Goal: Transaction & Acquisition: Purchase product/service

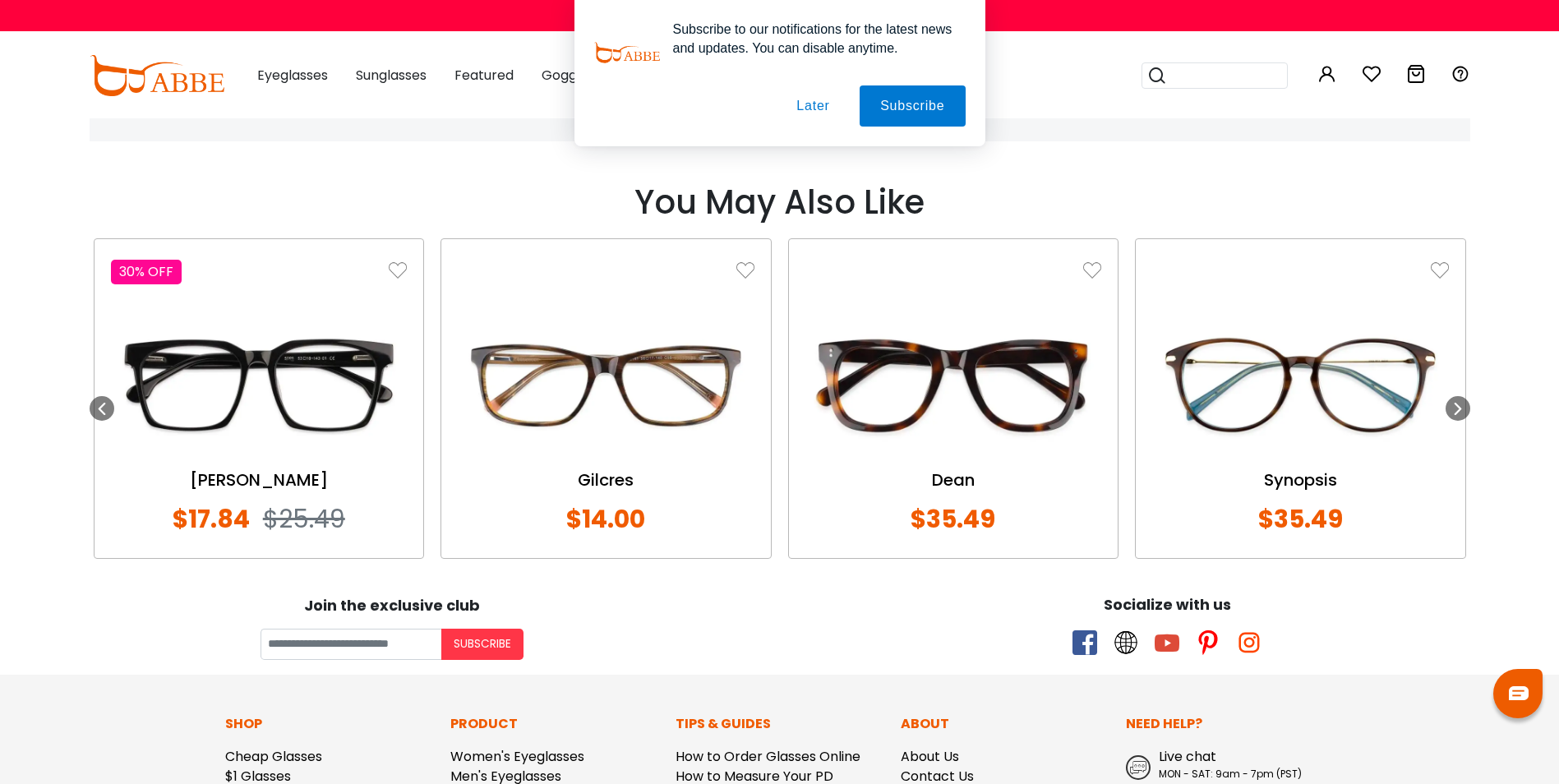
scroll to position [1233, 0]
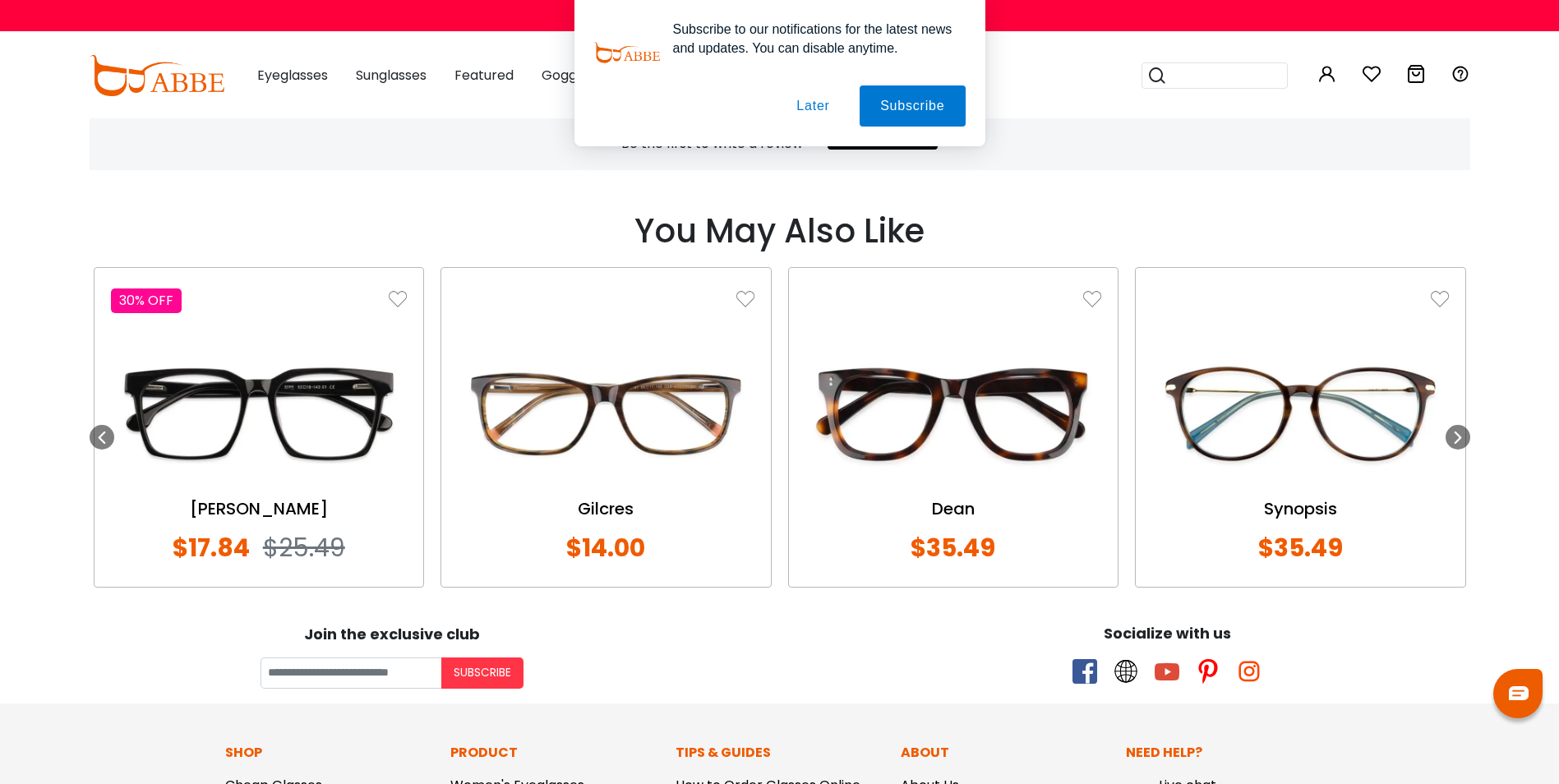
click at [802, 105] on button "Later" at bounding box center [812, 106] width 74 height 41
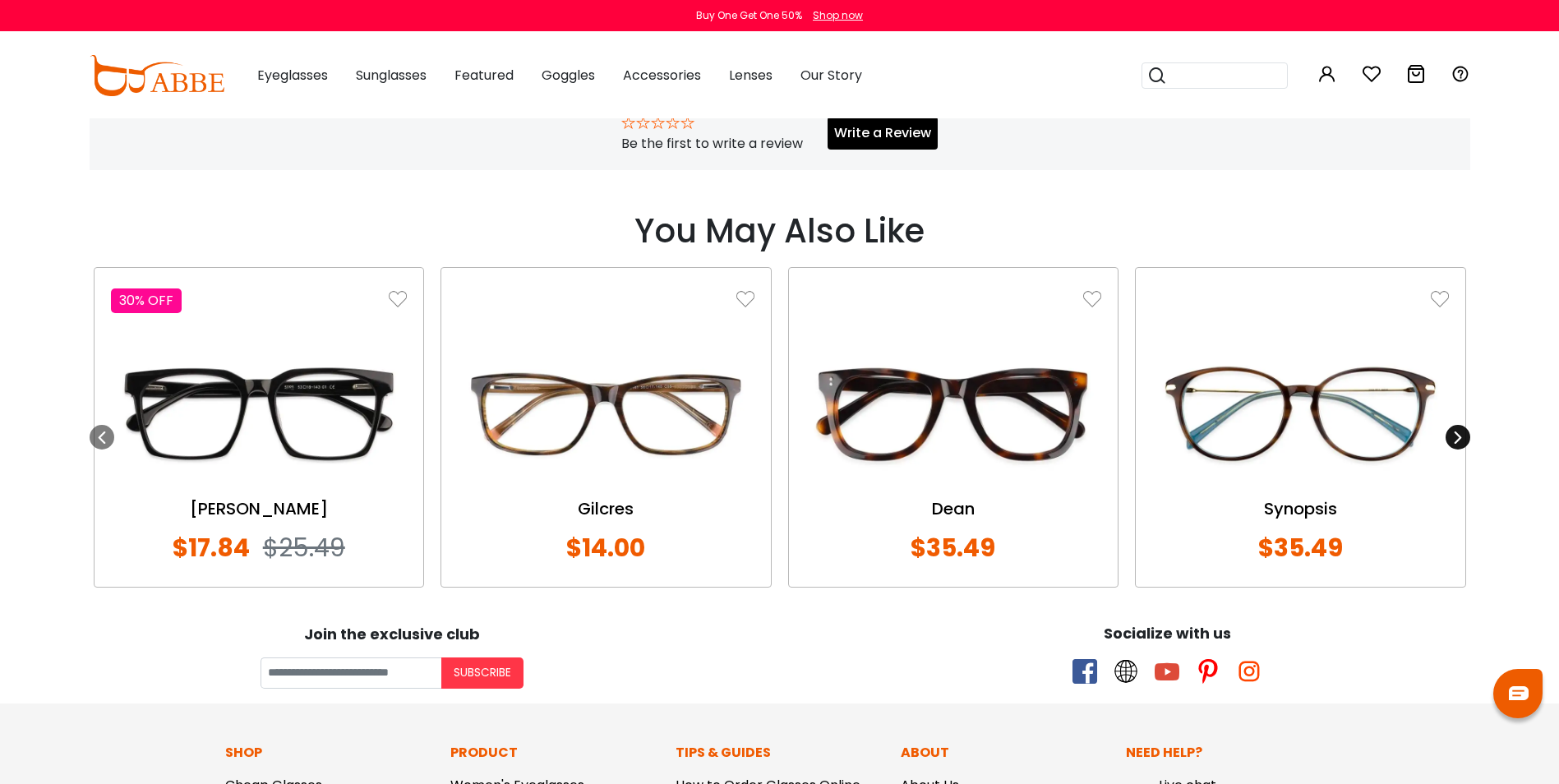
click at [1455, 437] on icon at bounding box center [1458, 437] width 13 height 13
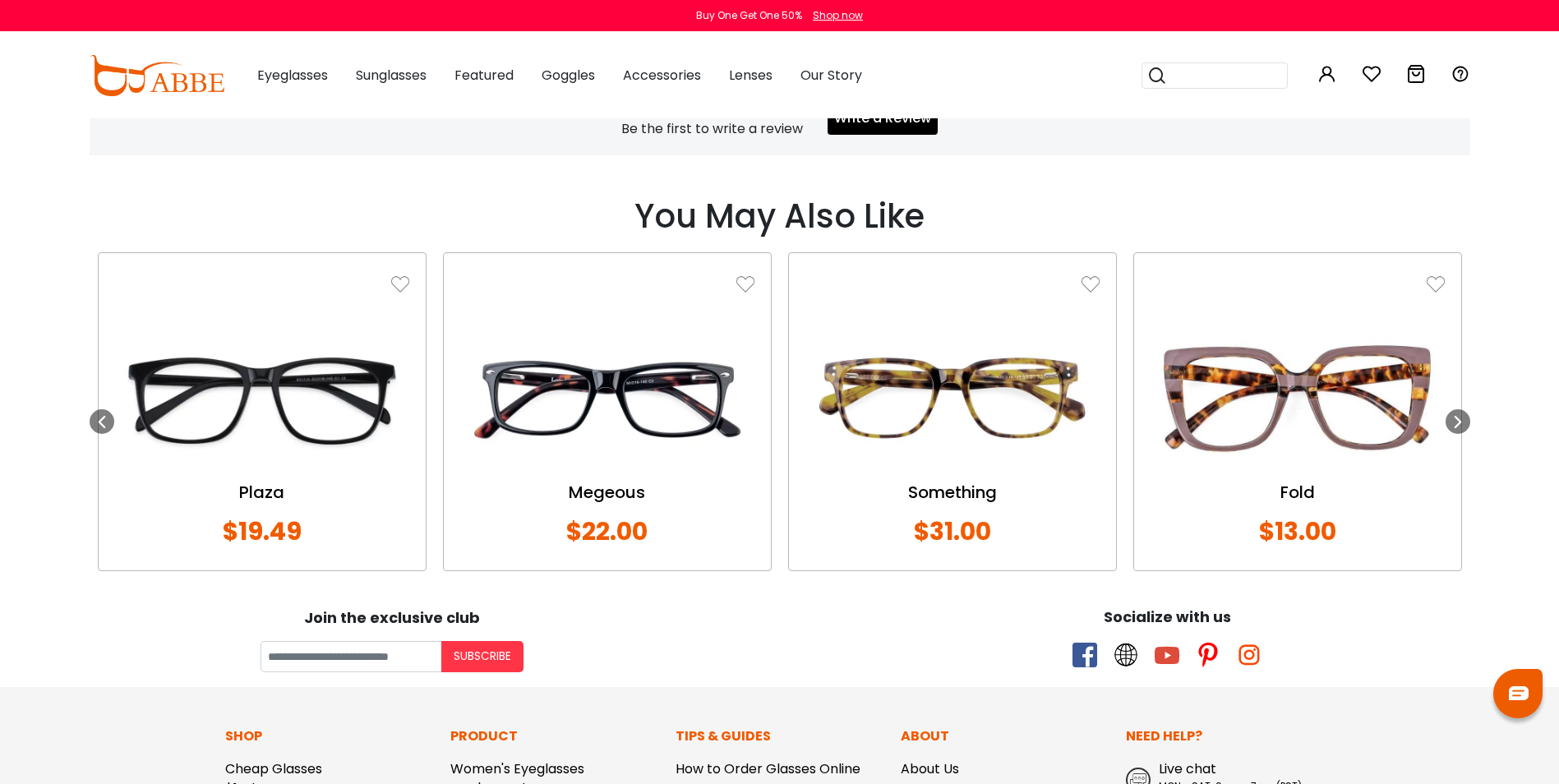
scroll to position [1314, 0]
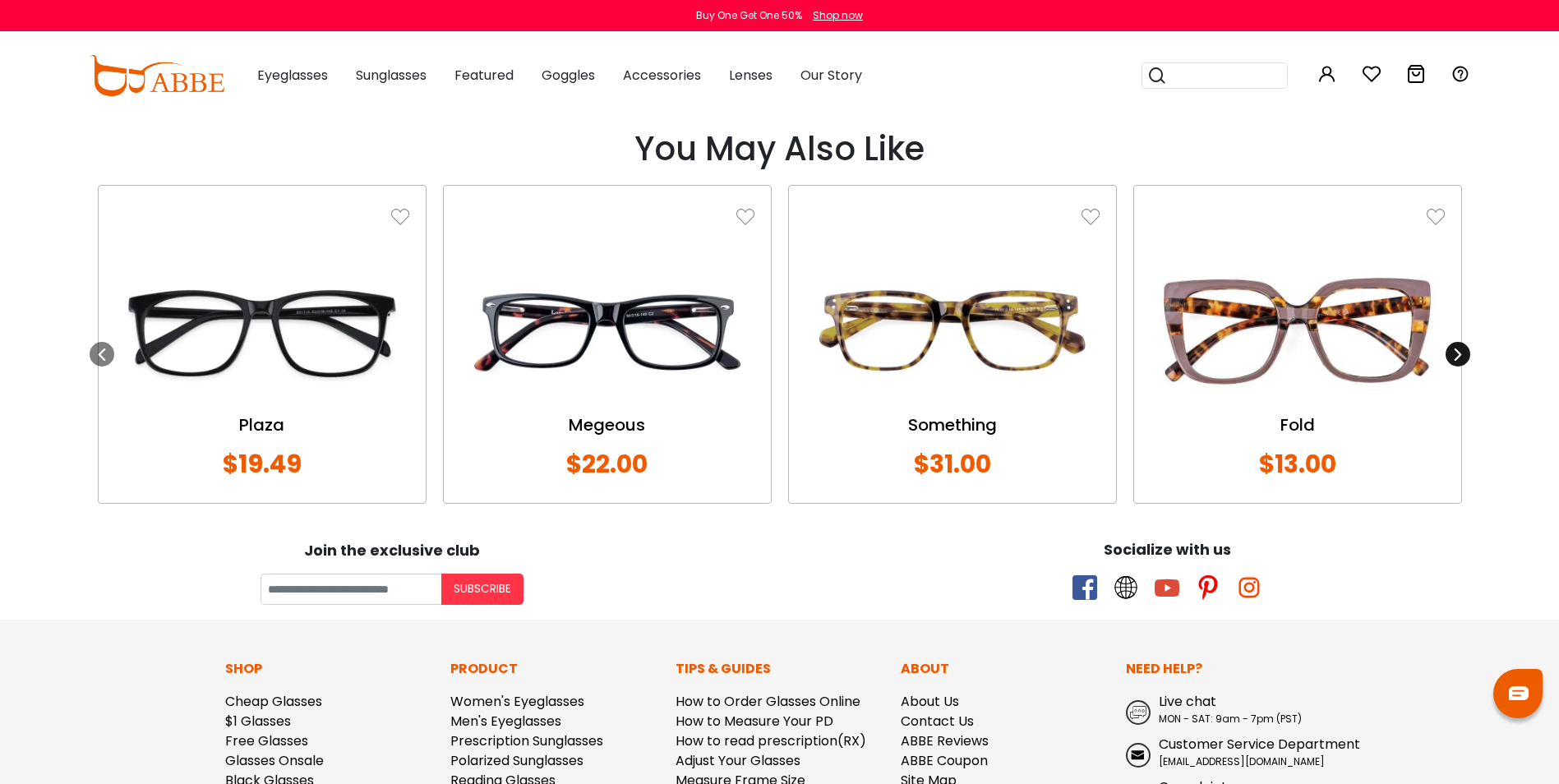
click at [1460, 352] on icon at bounding box center [1458, 355] width 13 height 13
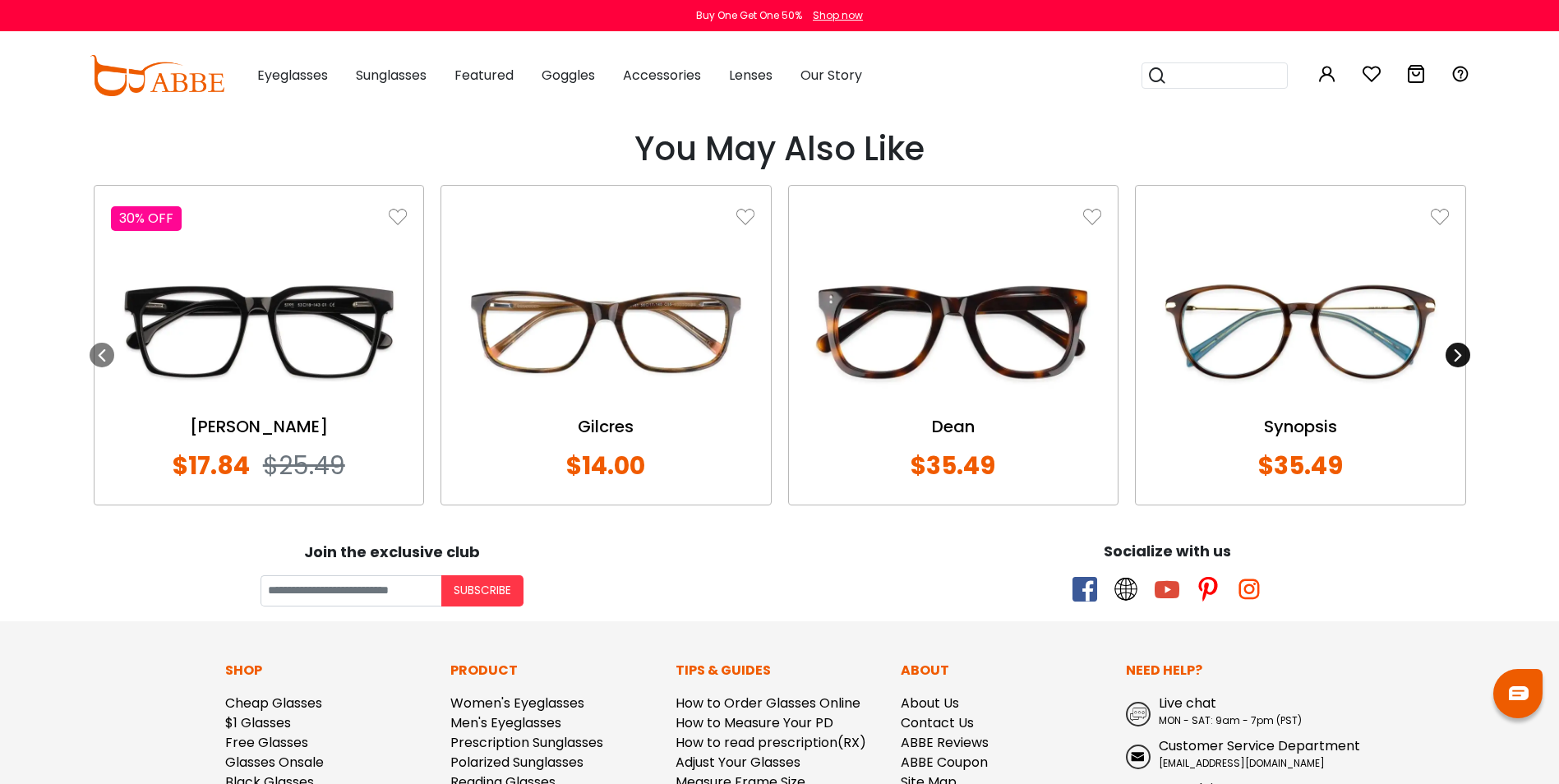
click at [1460, 352] on icon at bounding box center [1458, 355] width 13 height 13
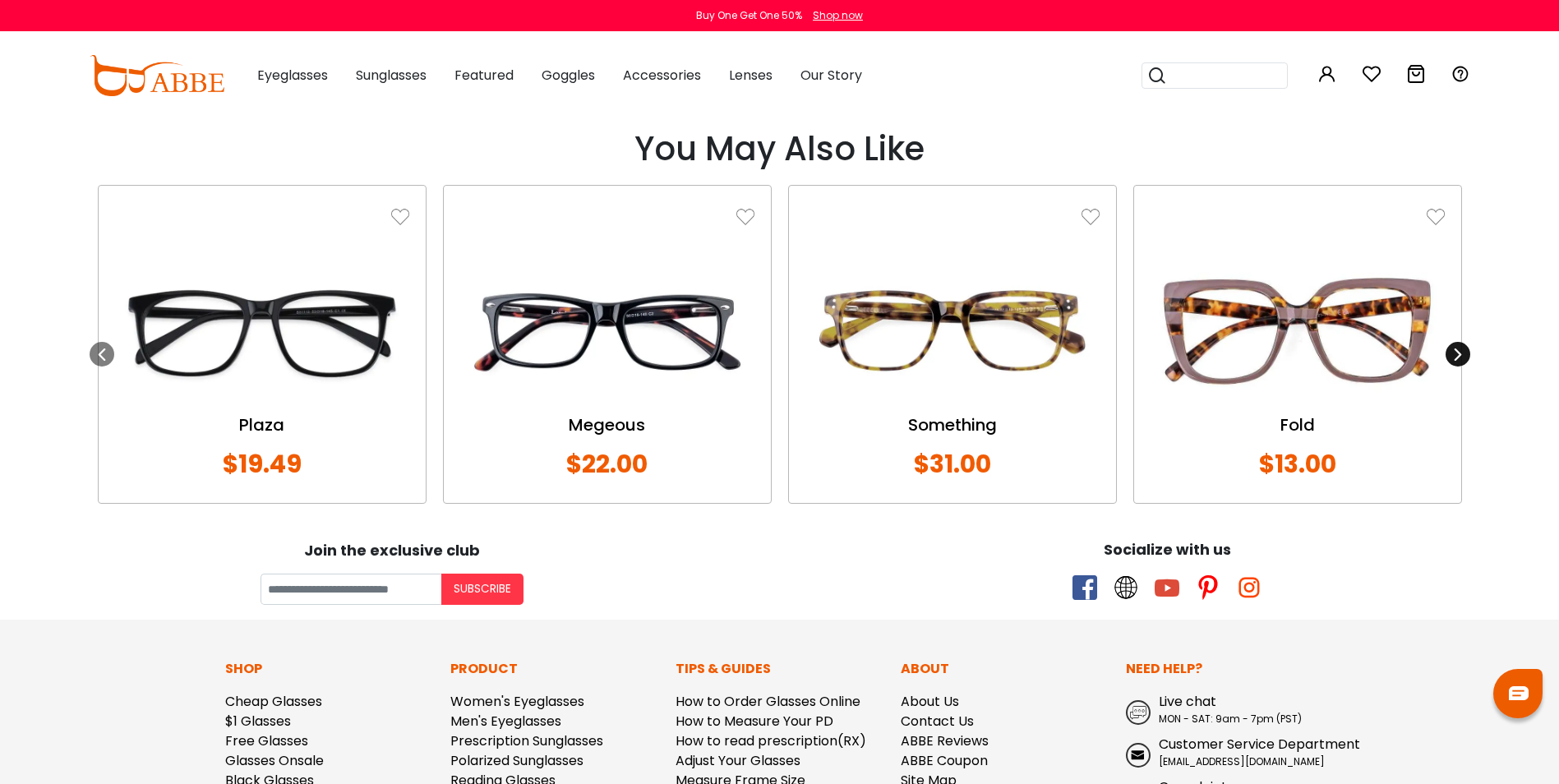
click at [1449, 350] on div at bounding box center [1458, 355] width 25 height 25
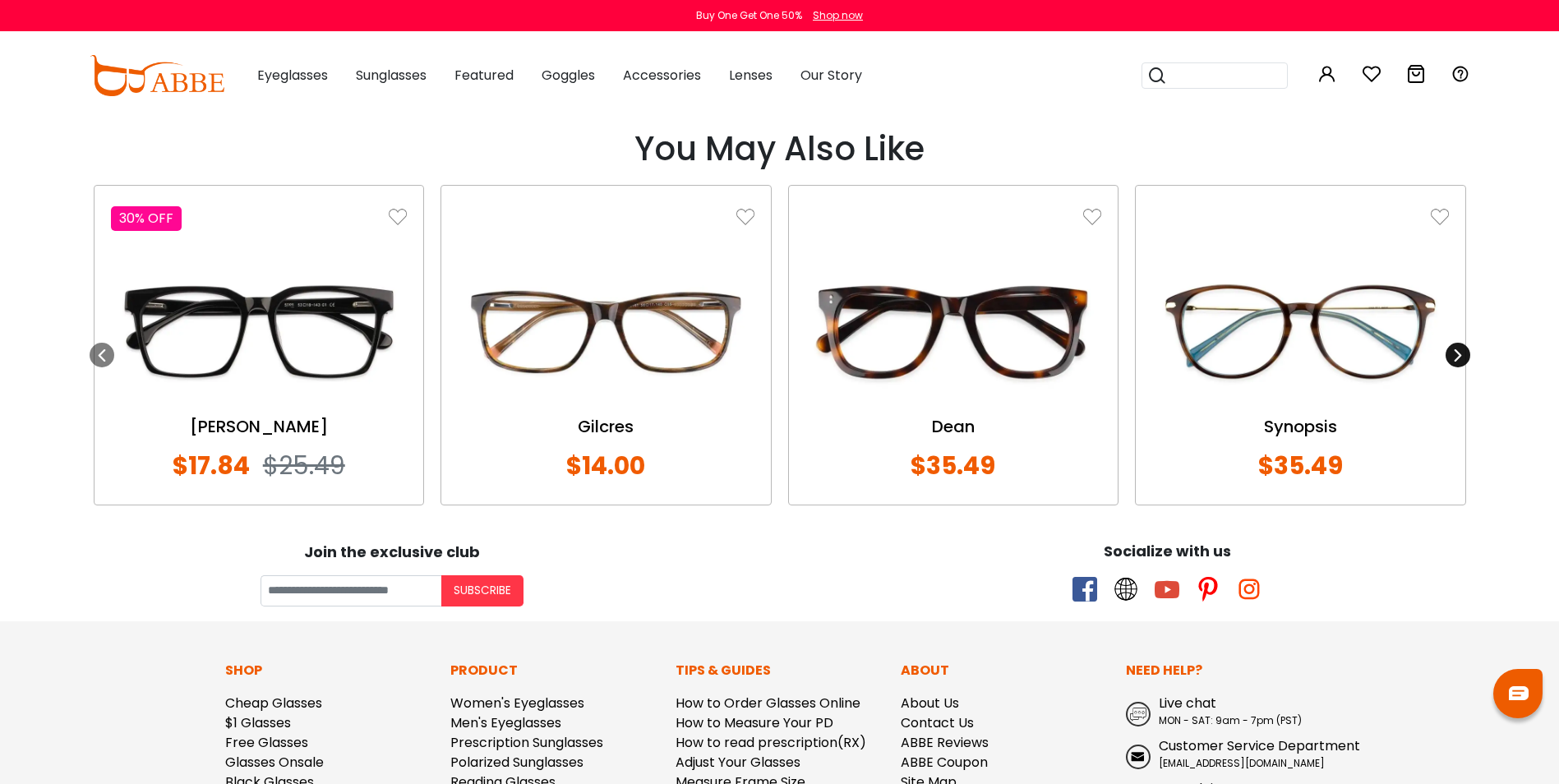
click at [1449, 350] on div at bounding box center [1458, 355] width 25 height 25
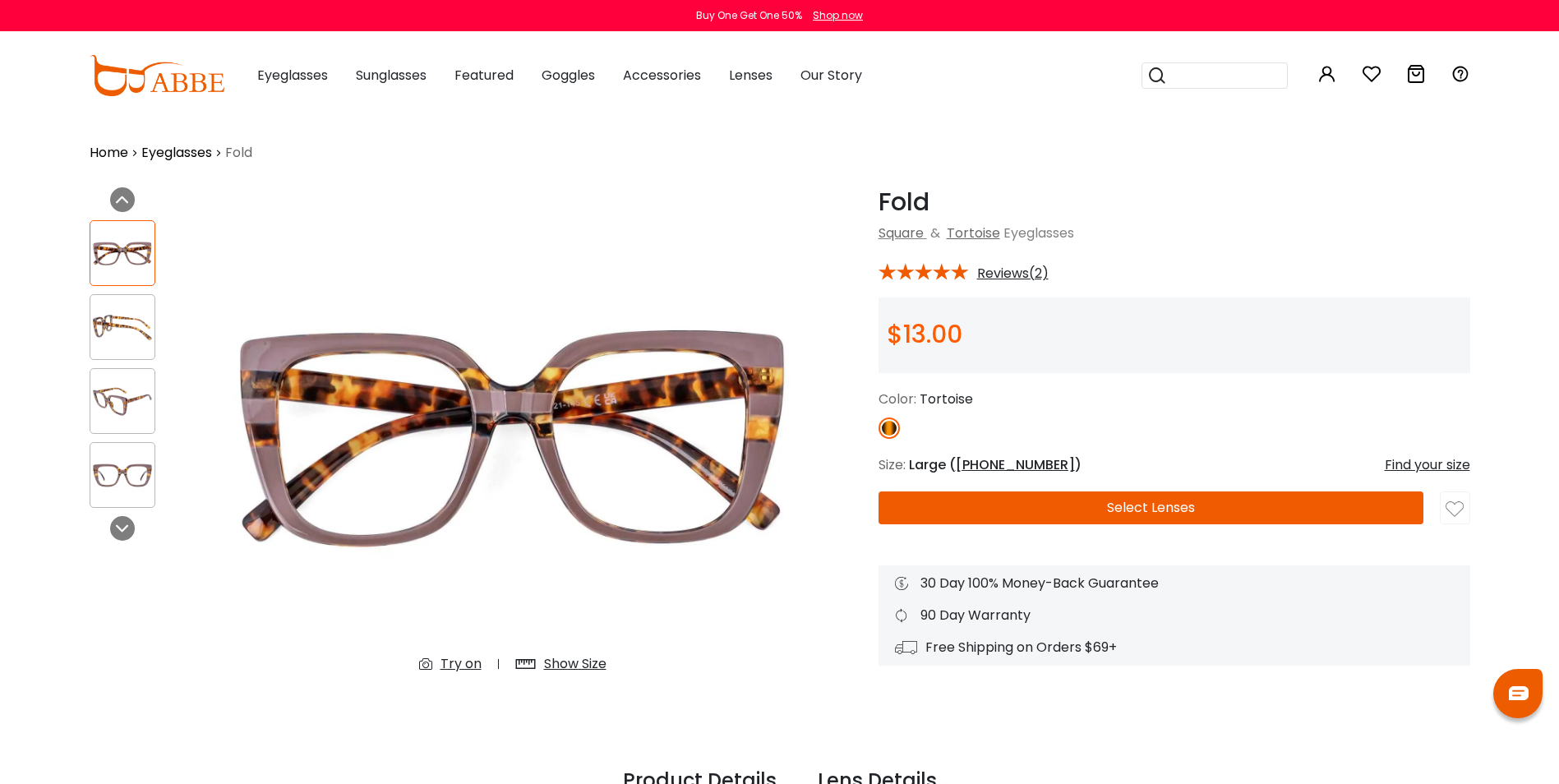
click at [116, 242] on img at bounding box center [122, 253] width 64 height 32
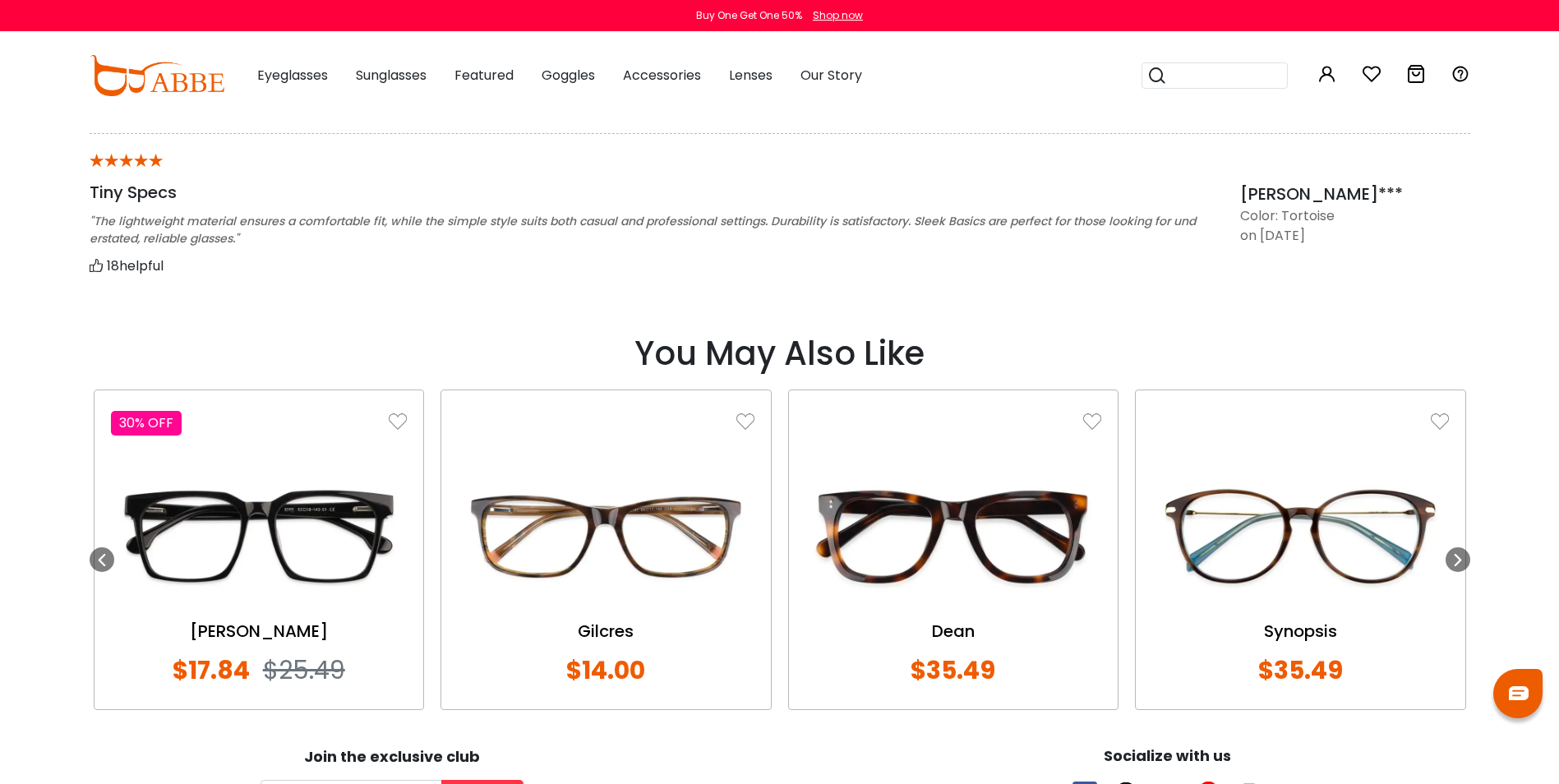
scroll to position [1643, 0]
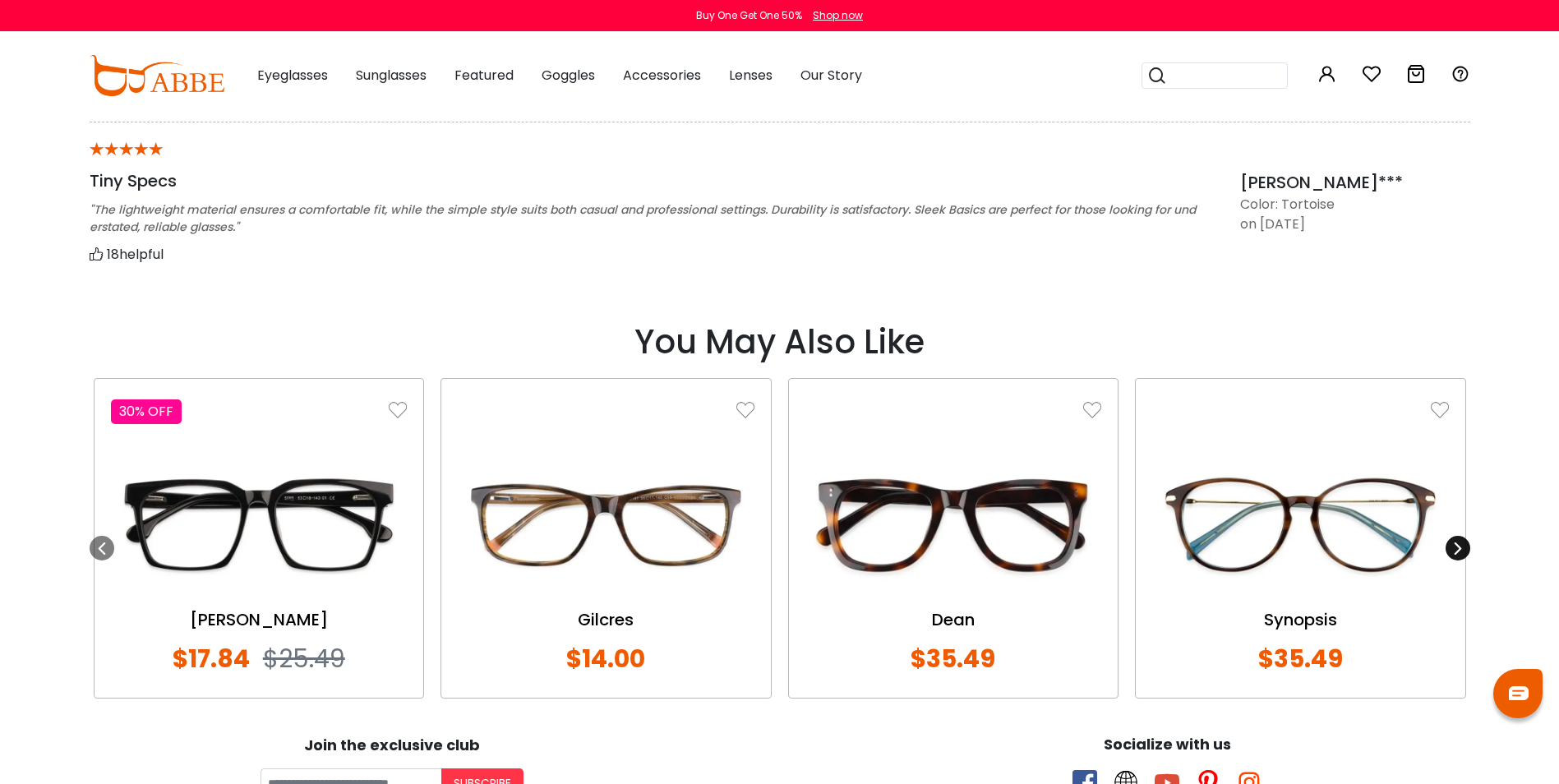
click at [1462, 546] on icon at bounding box center [1458, 548] width 13 height 13
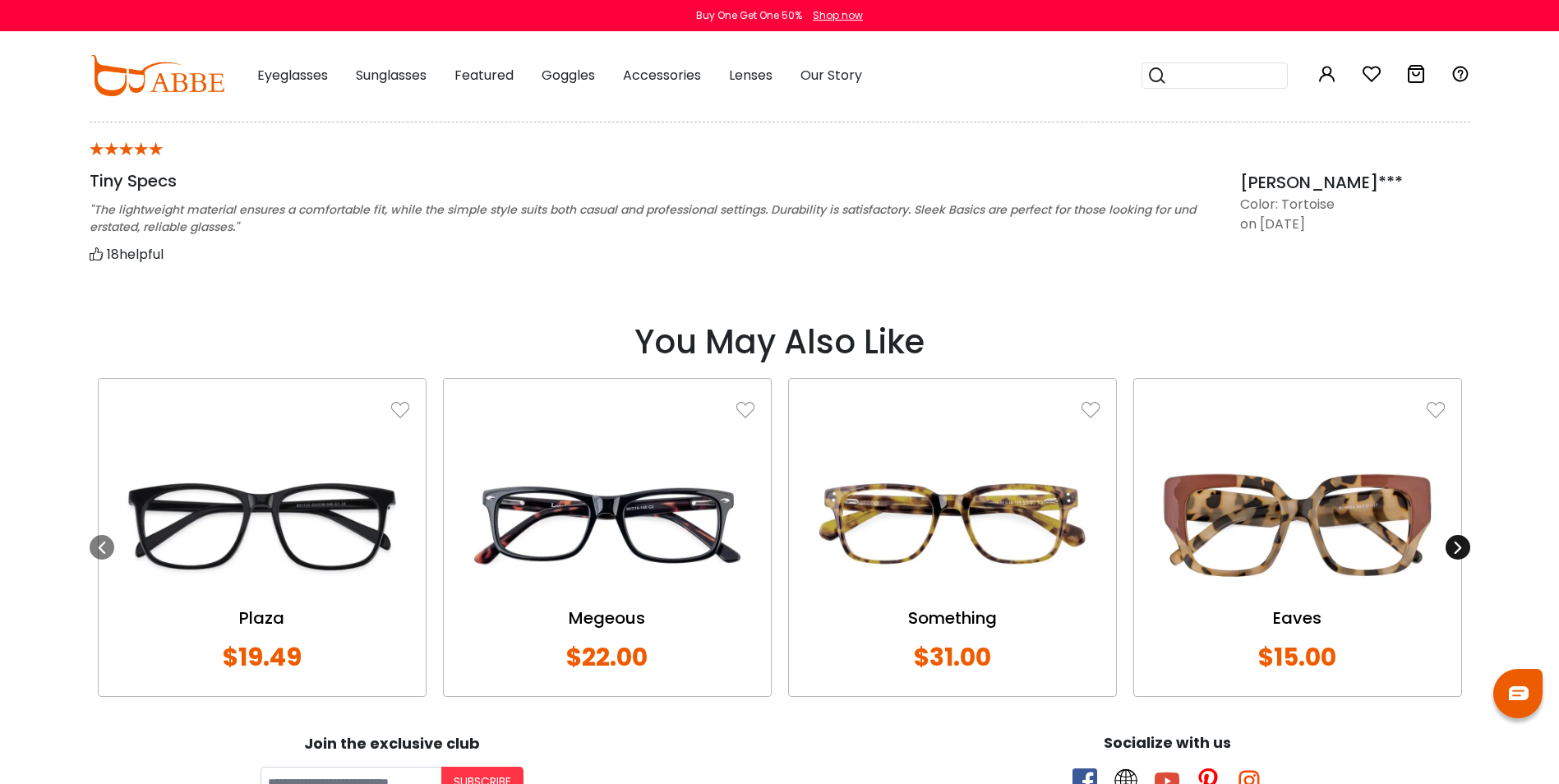
click at [1452, 542] on icon at bounding box center [1458, 548] width 13 height 13
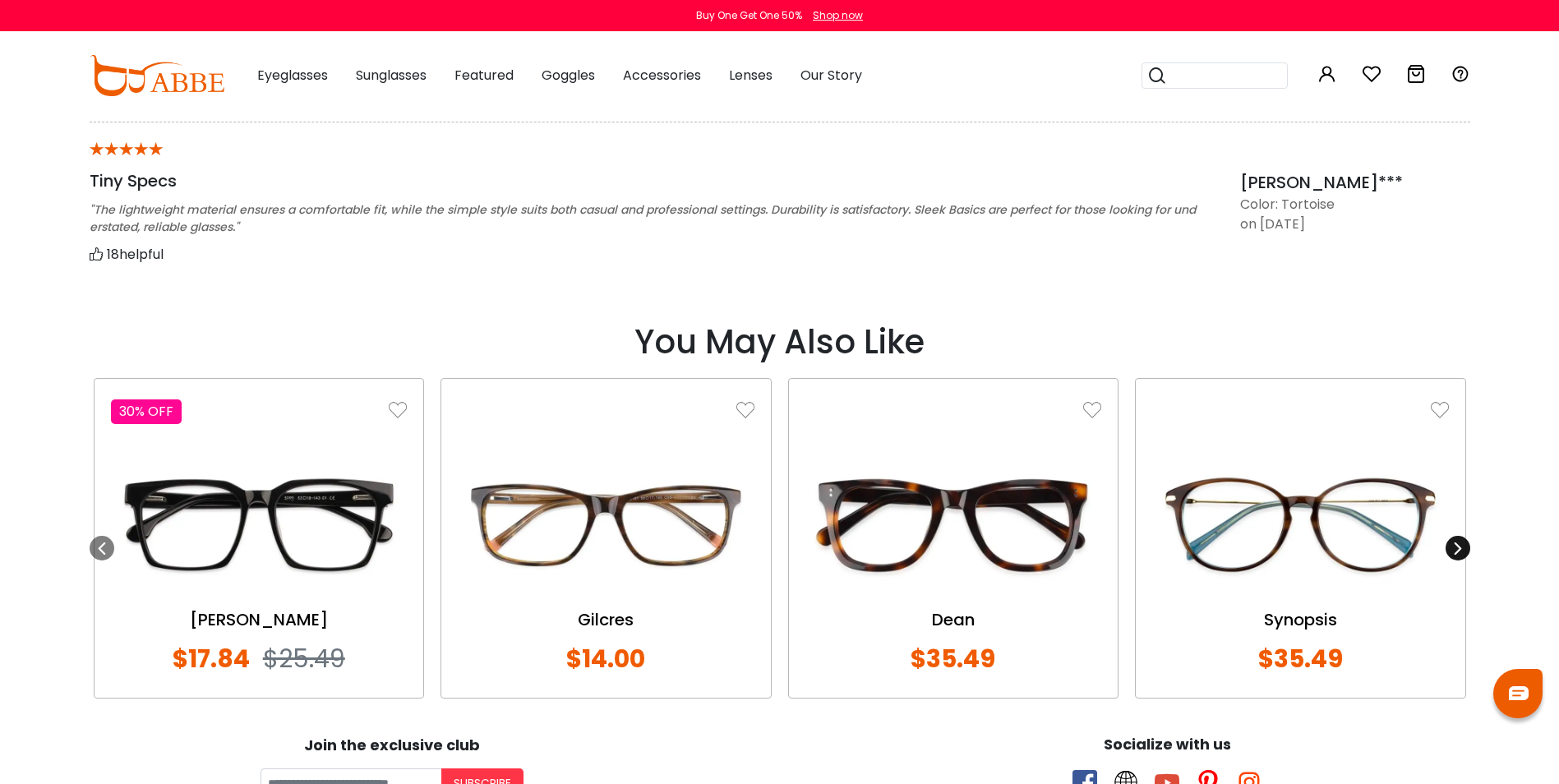
click at [1462, 545] on icon at bounding box center [1458, 548] width 13 height 13
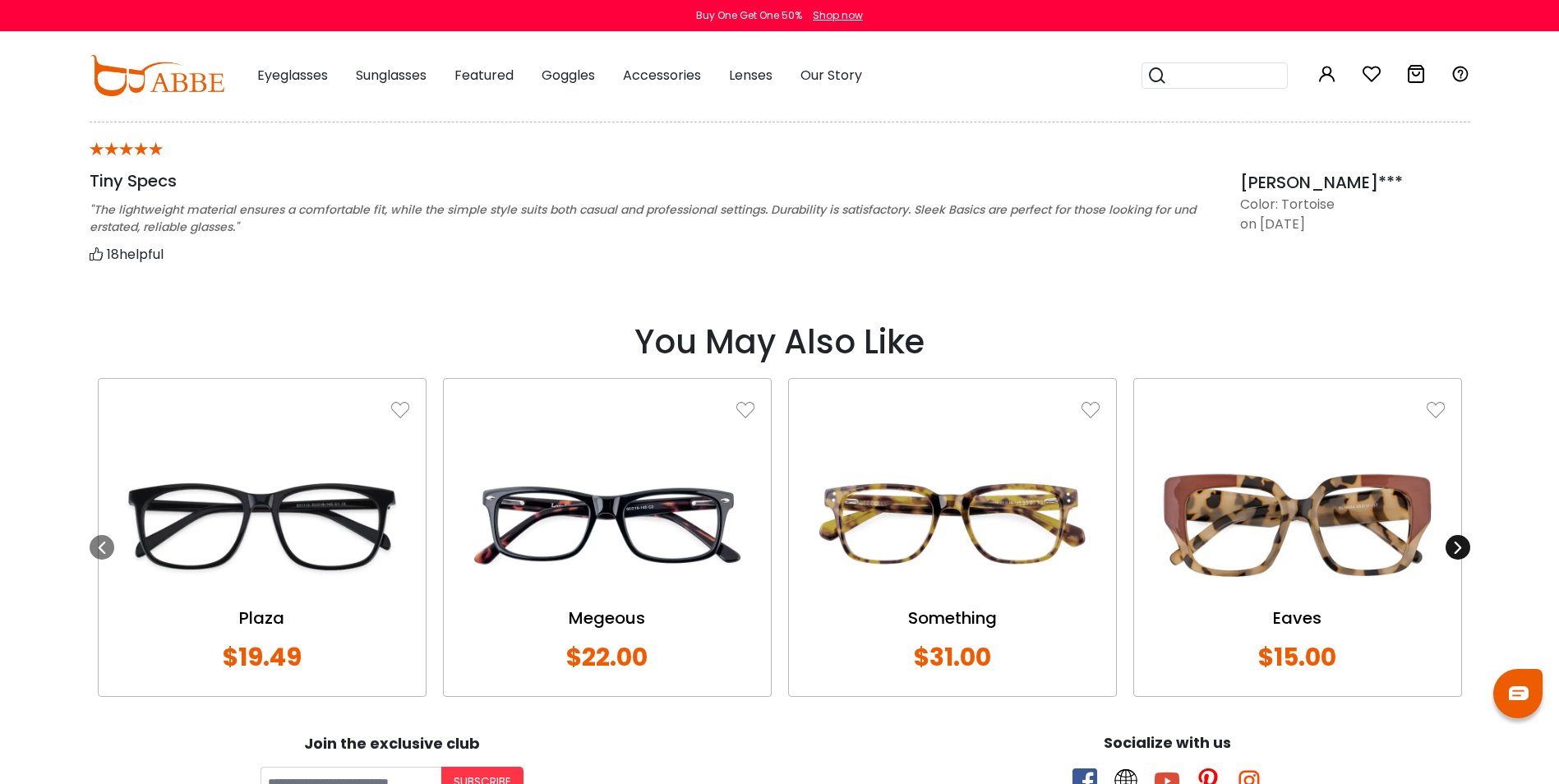
click at [1462, 545] on icon at bounding box center [1458, 548] width 13 height 13
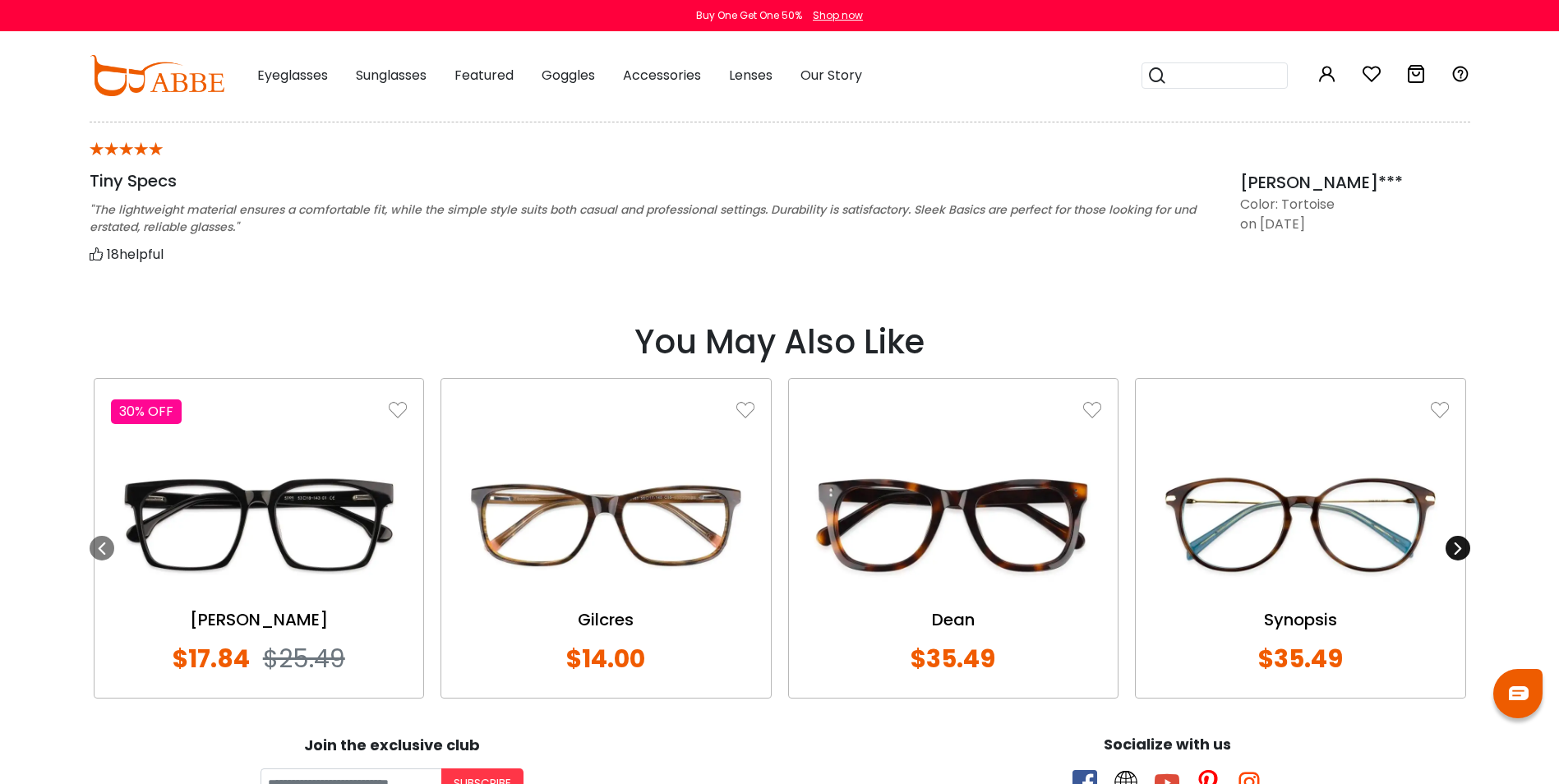
click at [1455, 541] on icon at bounding box center [1458, 548] width 13 height 13
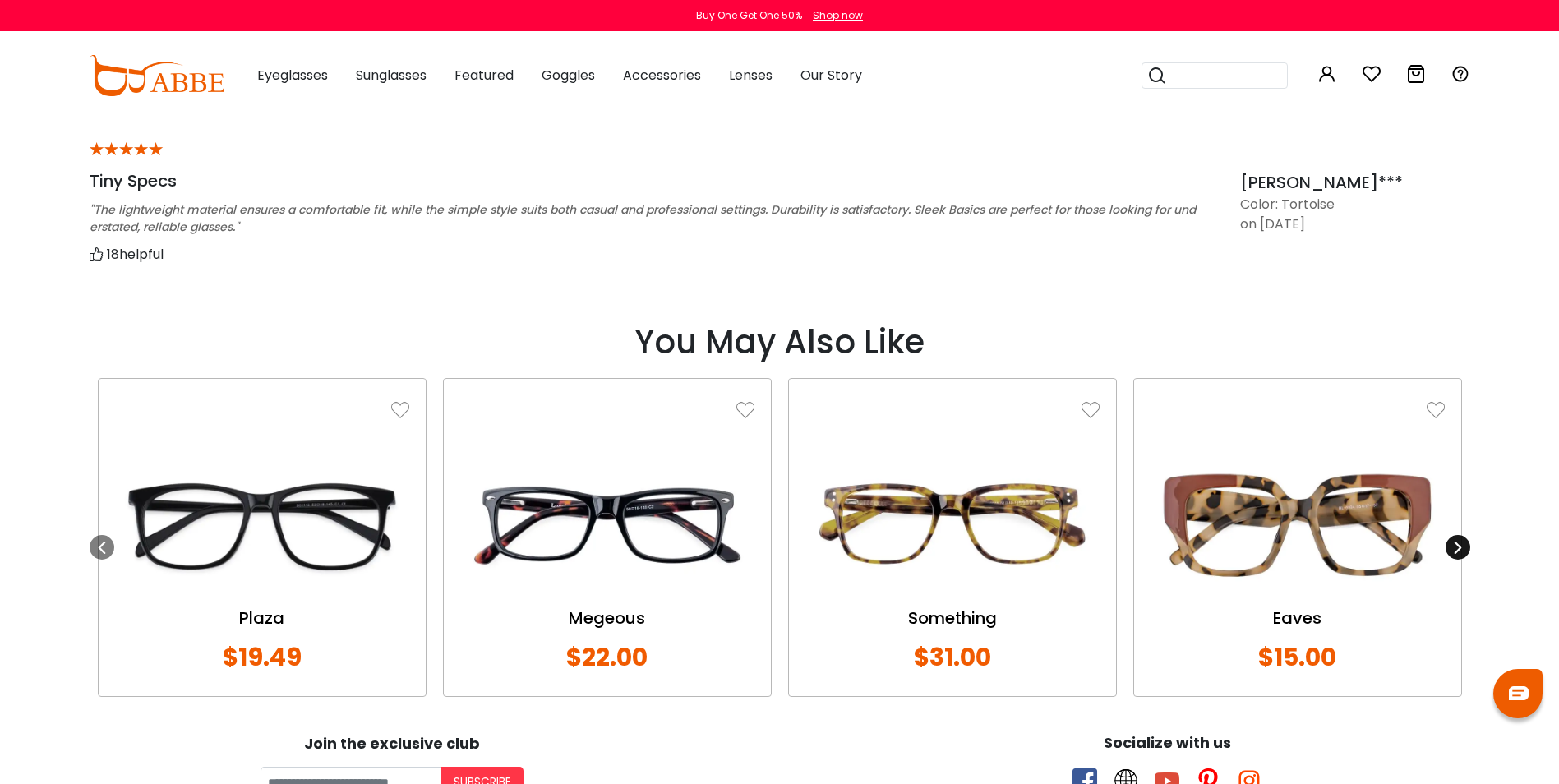
click at [1466, 548] on div at bounding box center [1458, 548] width 25 height 25
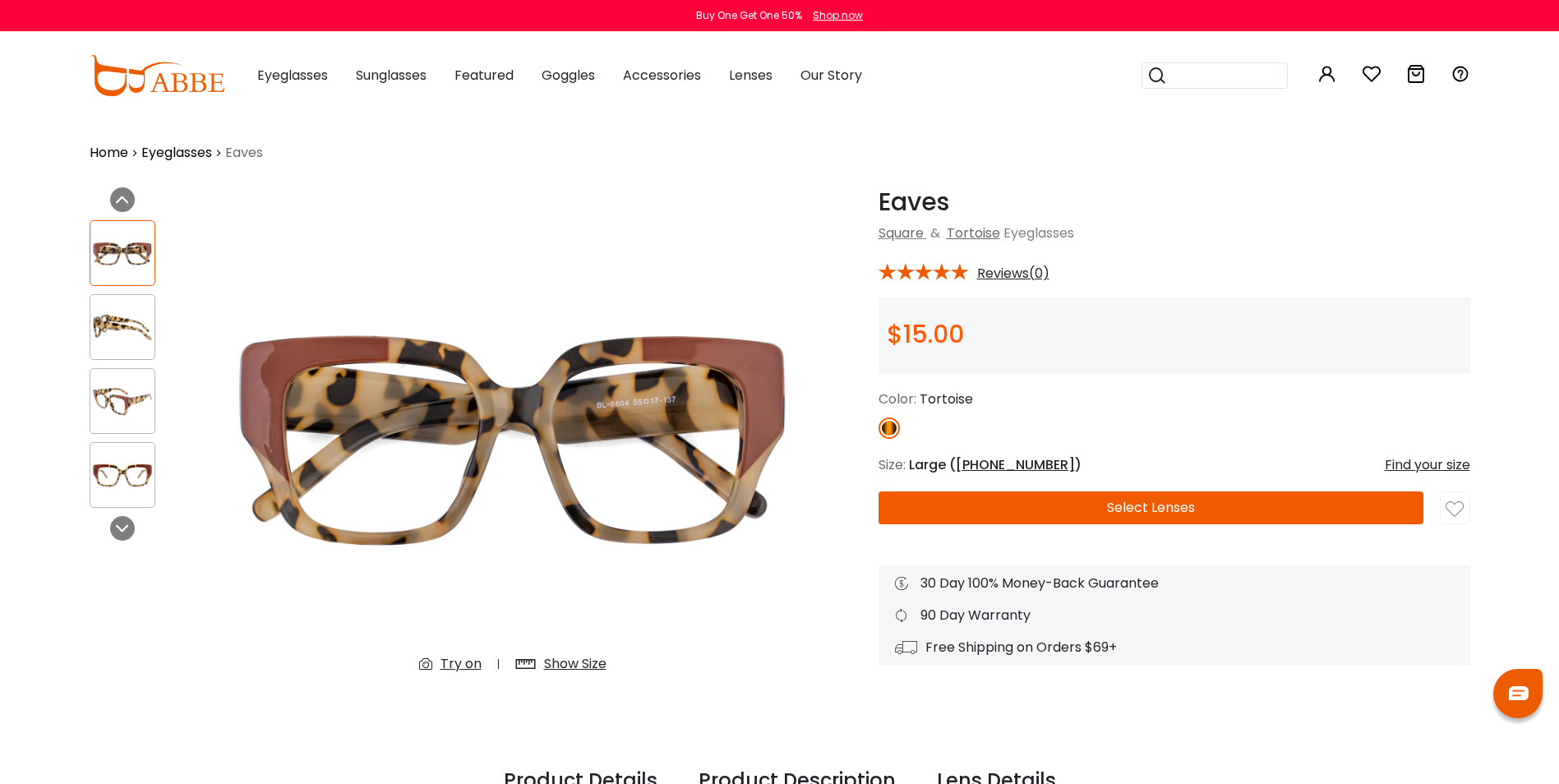
click at [1186, 507] on button "Select Lenses" at bounding box center [1151, 507] width 545 height 33
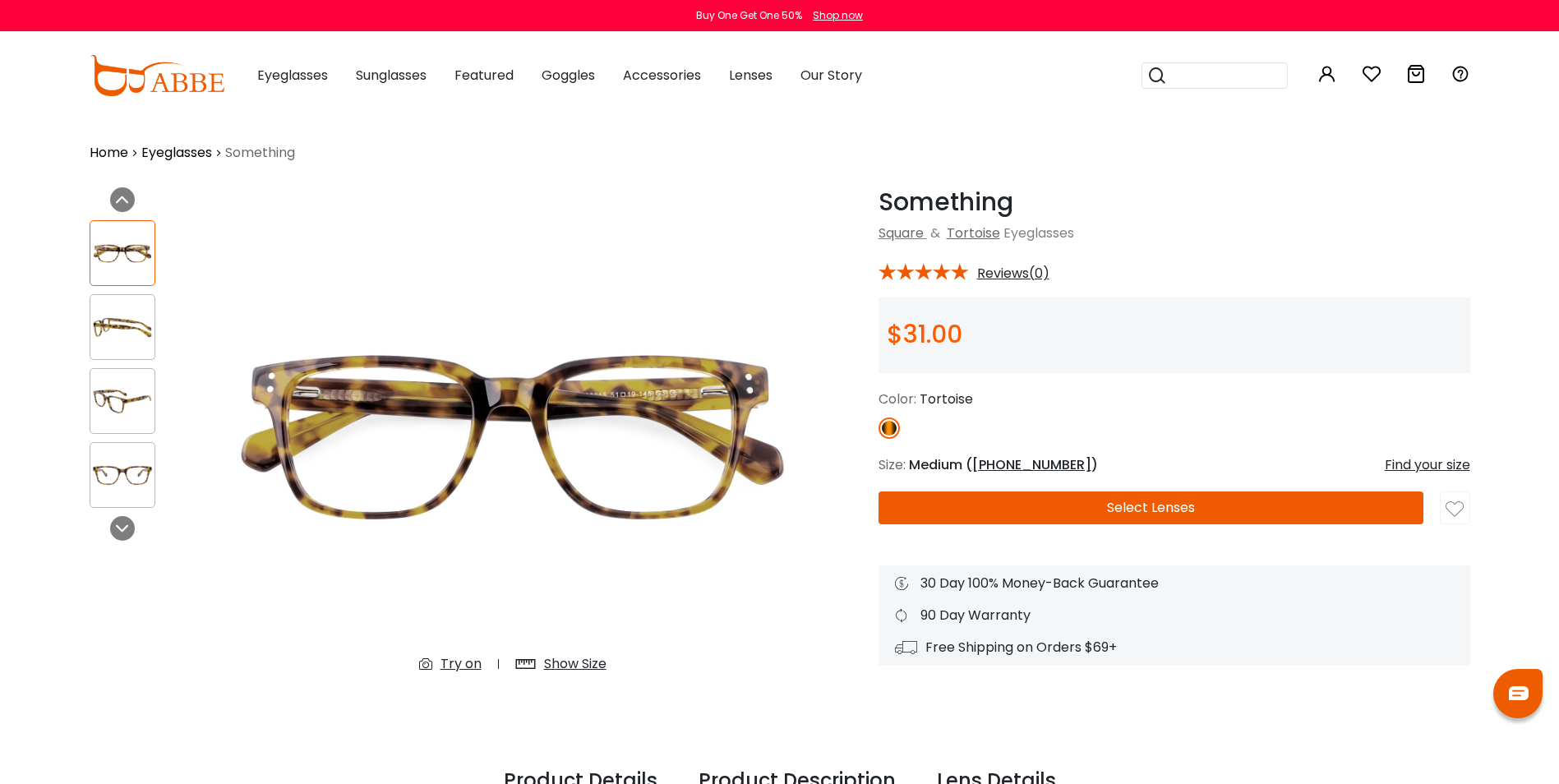
click at [121, 474] on img at bounding box center [122, 475] width 64 height 32
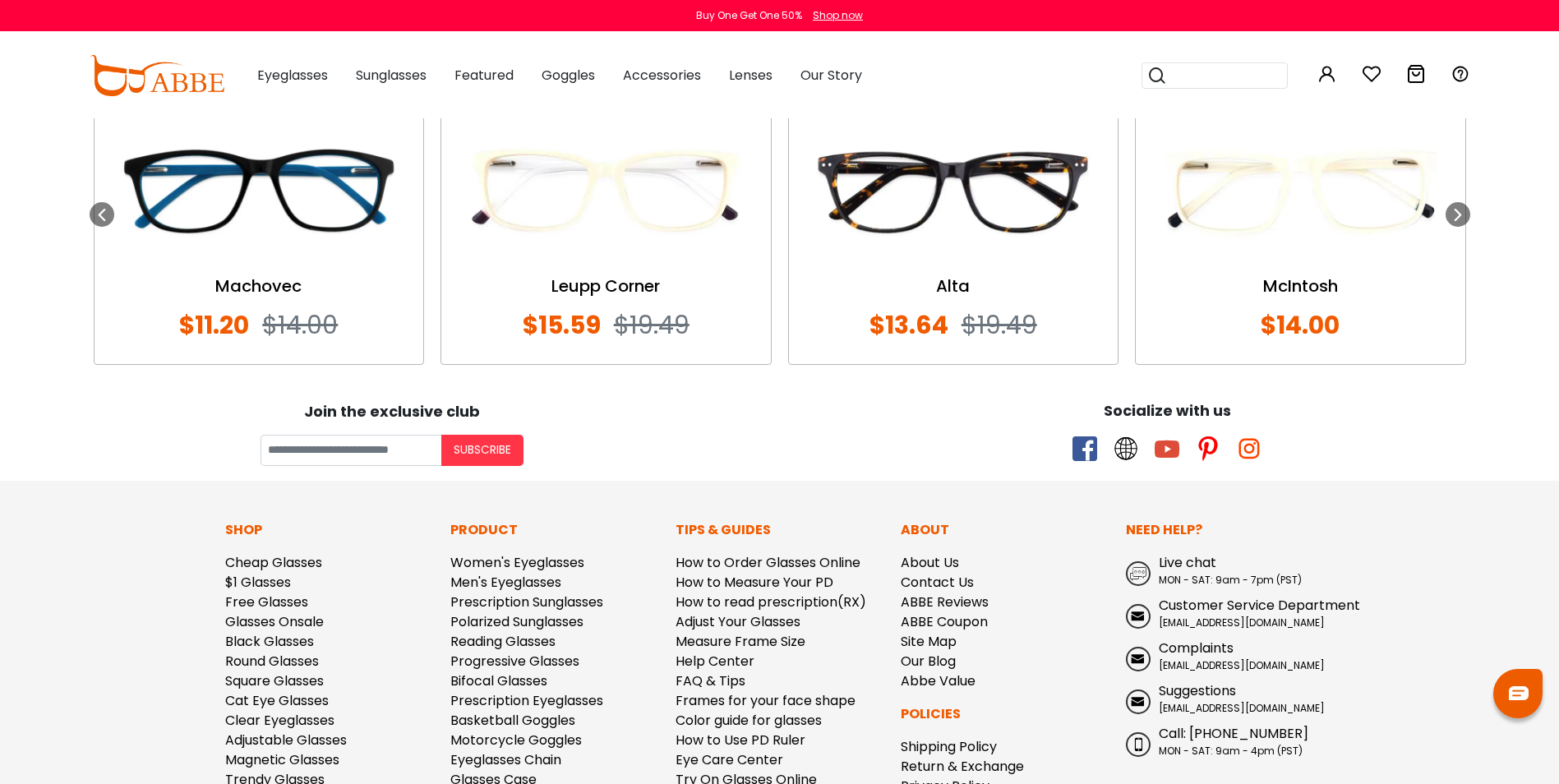
scroll to position [1277, 0]
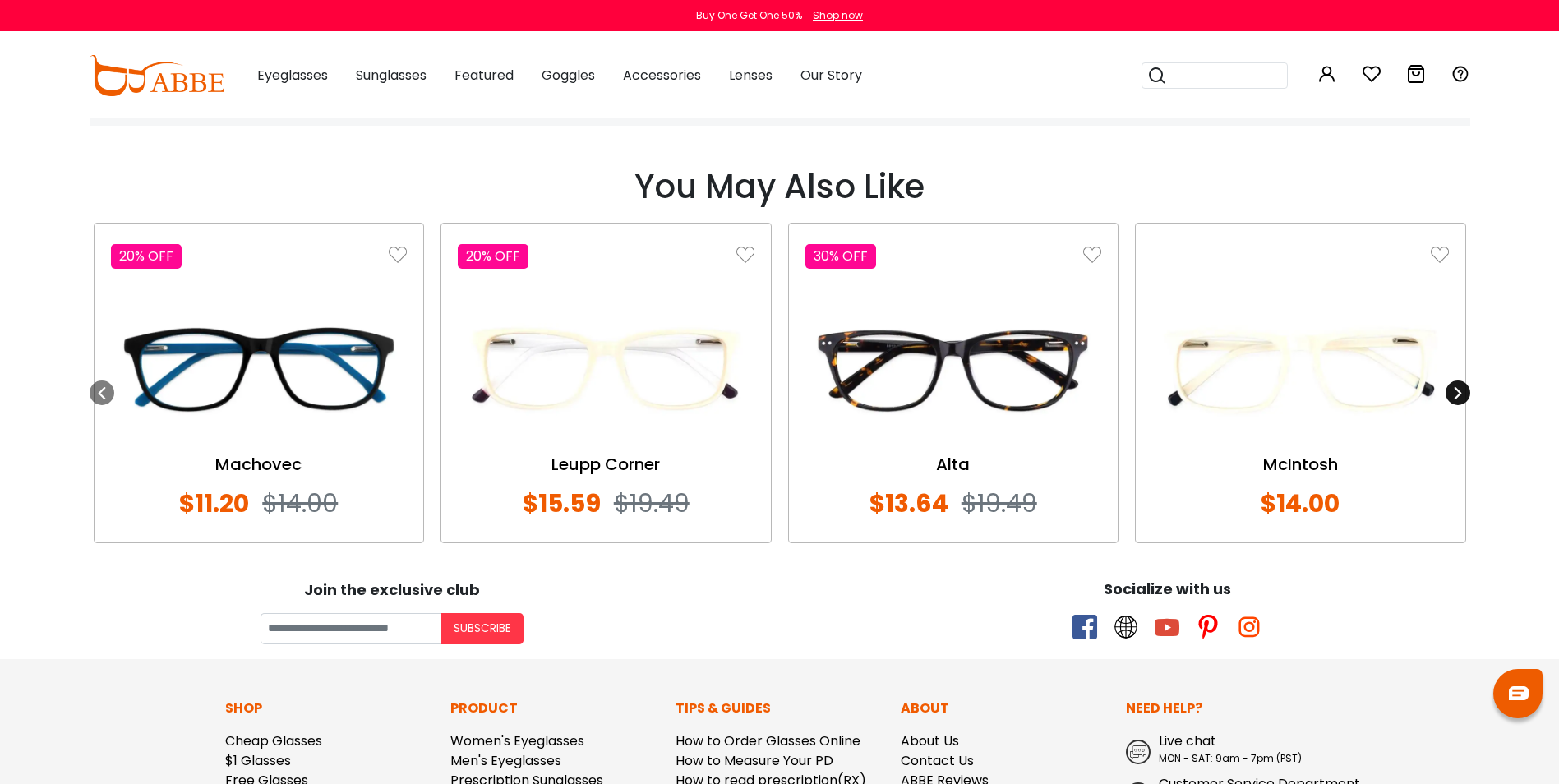
click at [1455, 385] on div at bounding box center [1458, 393] width 25 height 25
